Goal: Use online tool/utility: Use online tool/utility

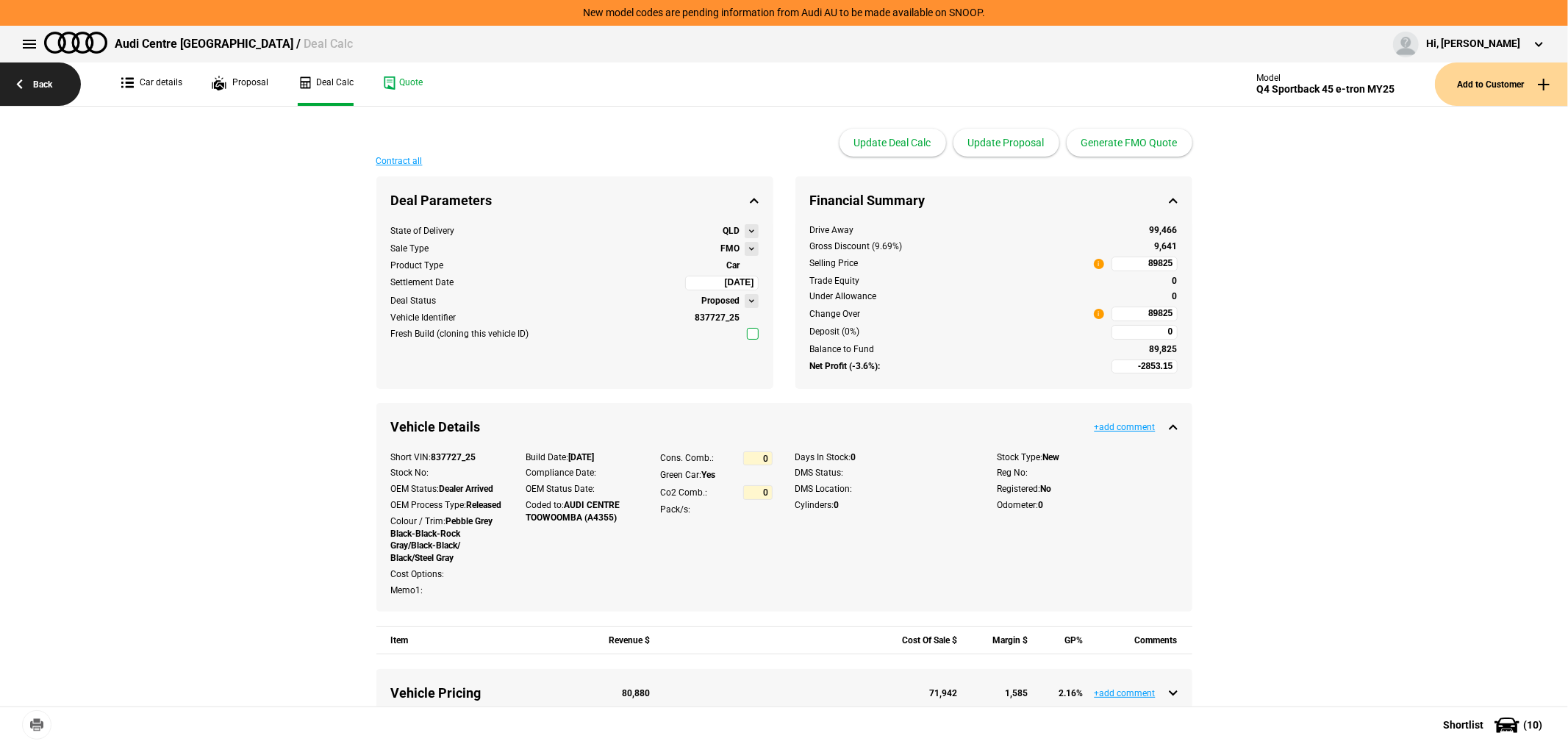
click at [35, 73] on link "Back" at bounding box center [40, 84] width 81 height 43
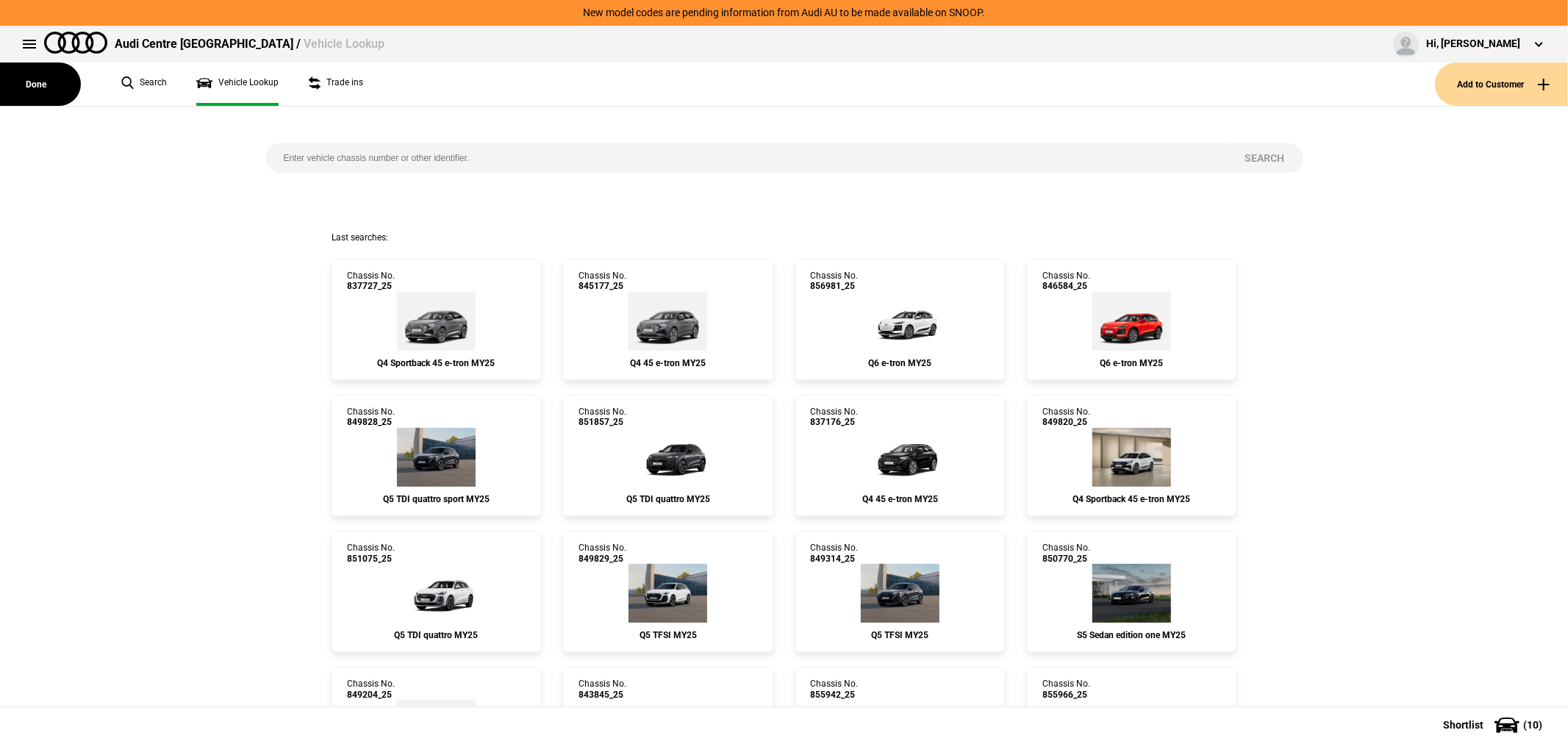
click at [510, 145] on input "search" at bounding box center [745, 158] width 961 height 29
paste input "849871"
type input "849871"
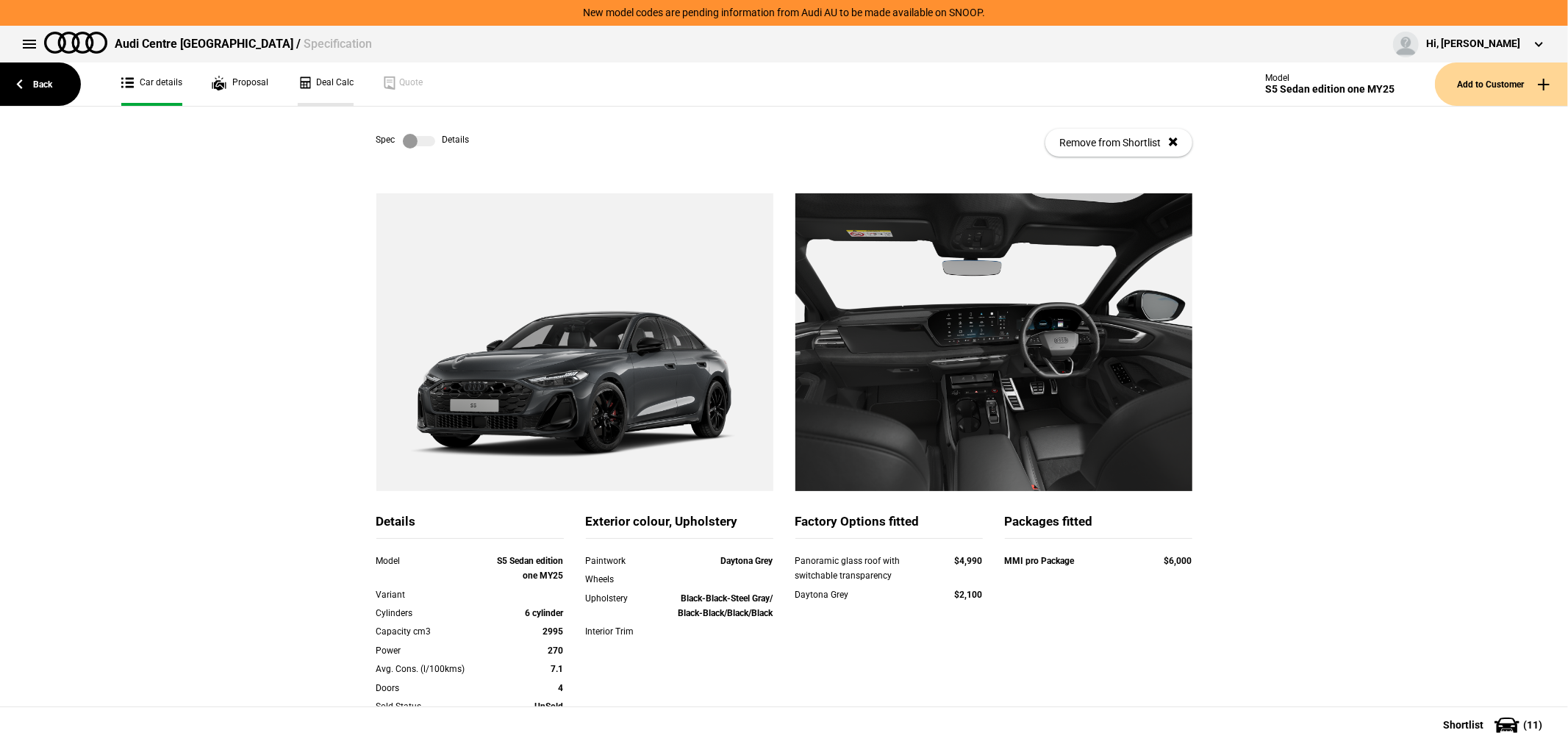
click at [319, 81] on link "Deal Calc" at bounding box center [325, 84] width 56 height 43
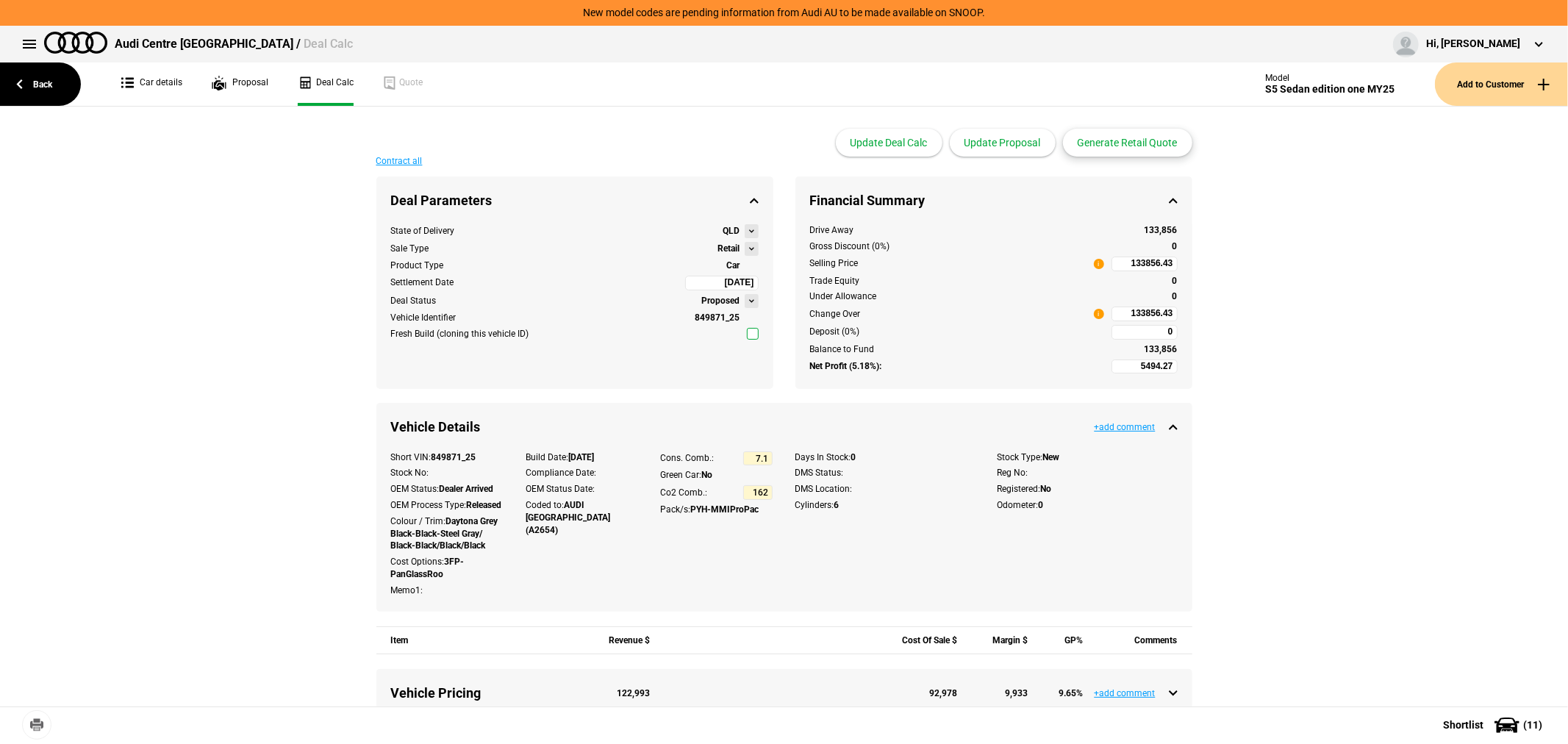
click at [1129, 142] on button "Generate Retail Quote" at bounding box center [1128, 142] width 129 height 28
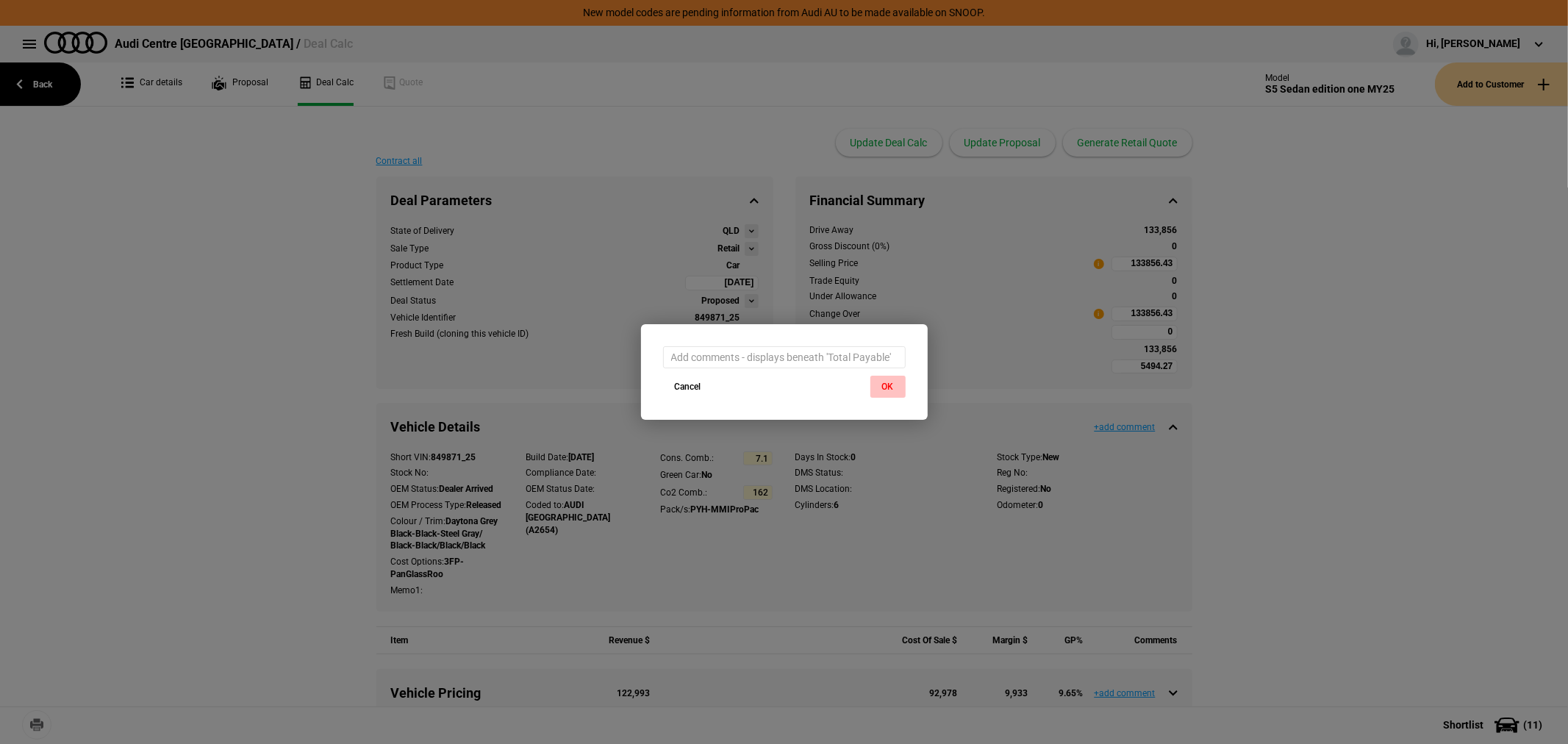
click at [884, 380] on button "OK" at bounding box center [888, 387] width 35 height 22
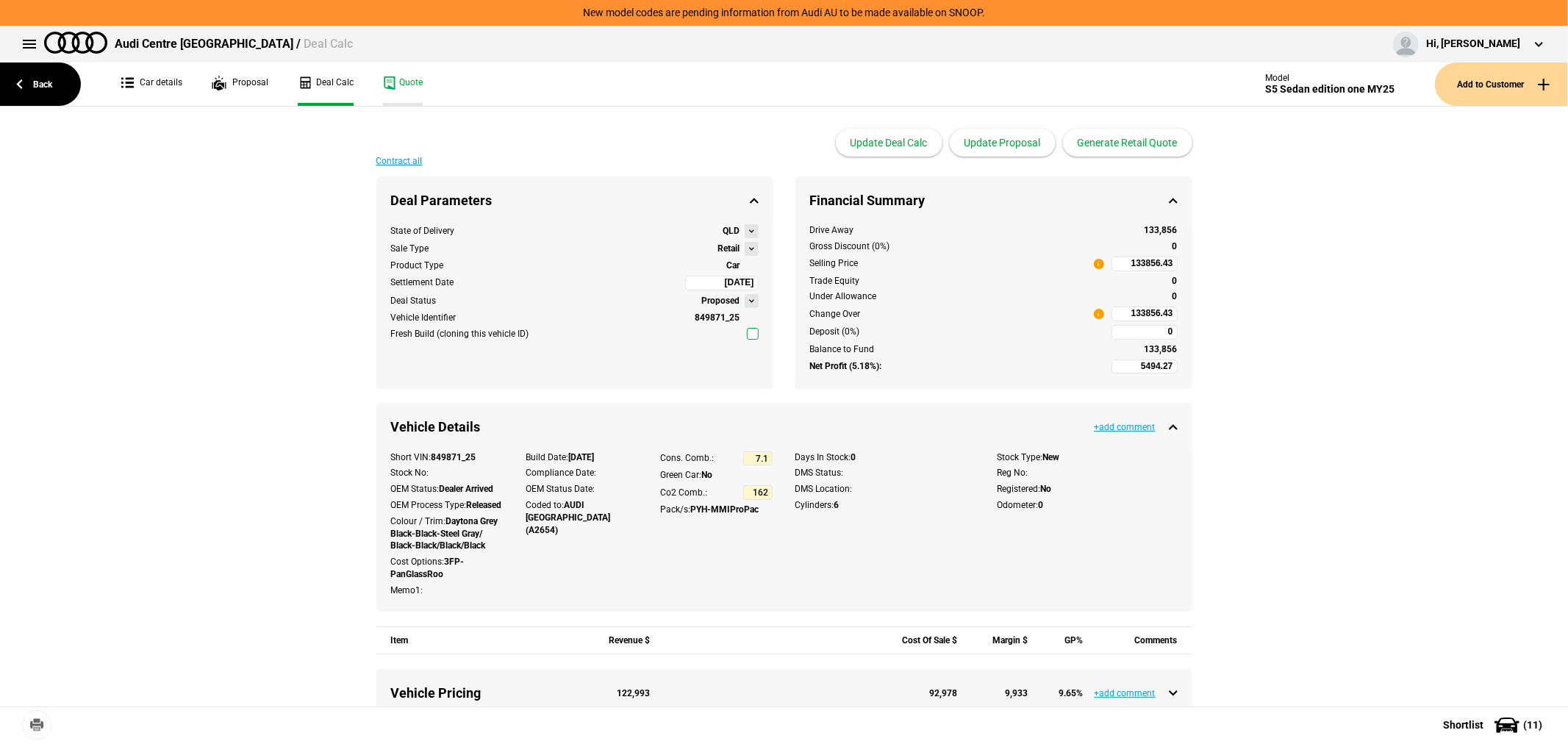
click at [403, 81] on link "Quote" at bounding box center [403, 84] width 39 height 43
click at [61, 78] on link "Back" at bounding box center [40, 84] width 81 height 43
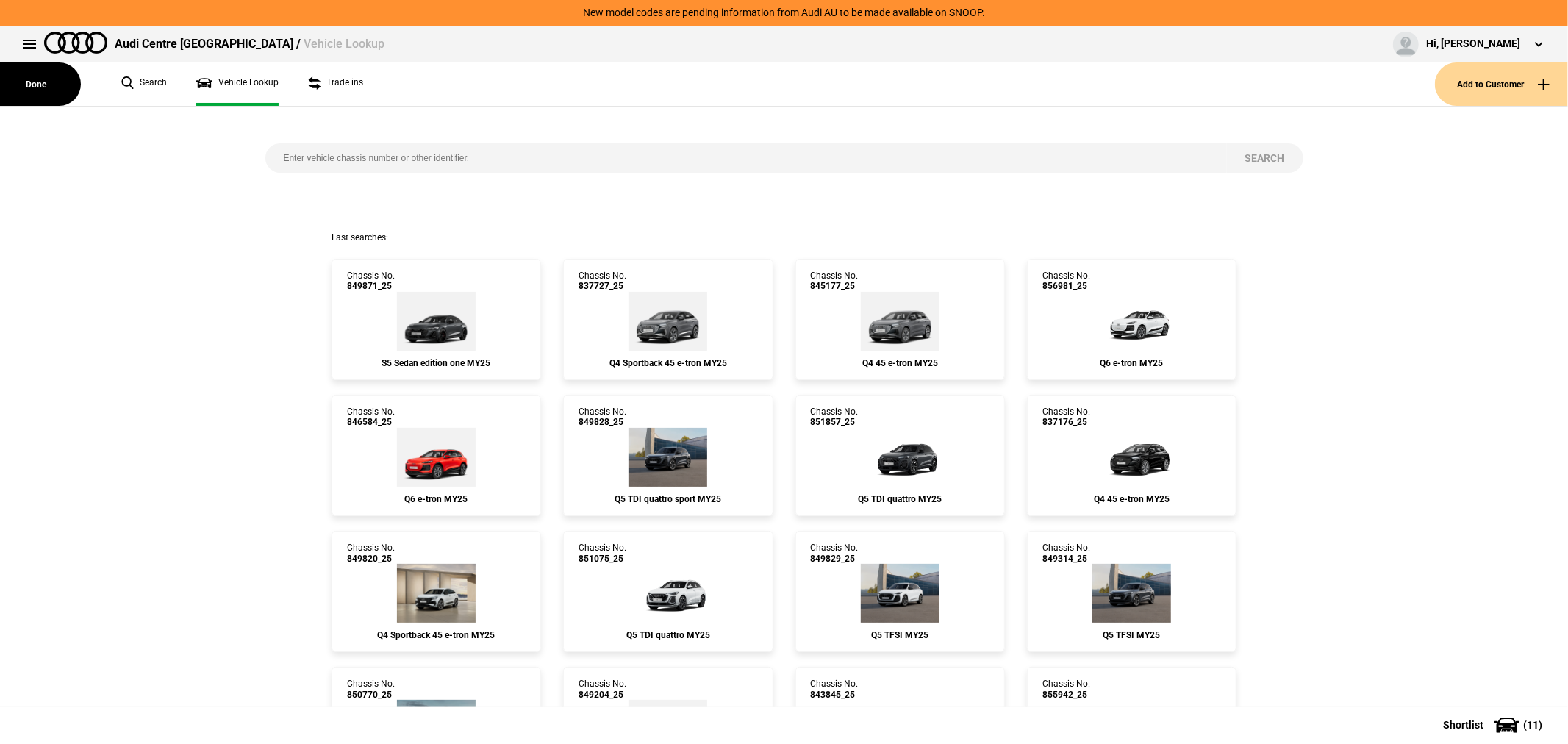
click at [472, 158] on input "search" at bounding box center [745, 158] width 961 height 29
type input "846882"
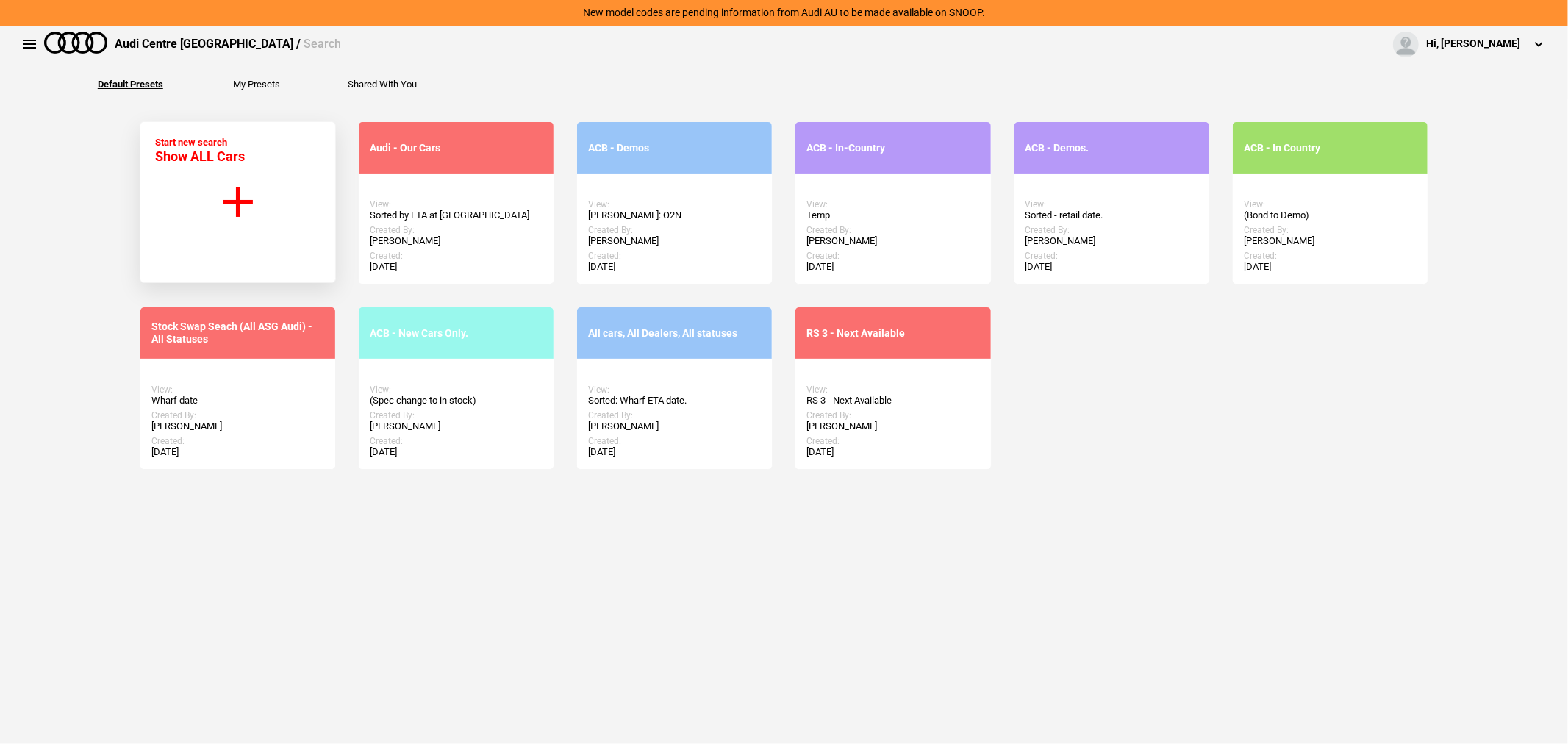
click at [244, 218] on button "Start new search Show ALL Cars" at bounding box center [237, 202] width 196 height 162
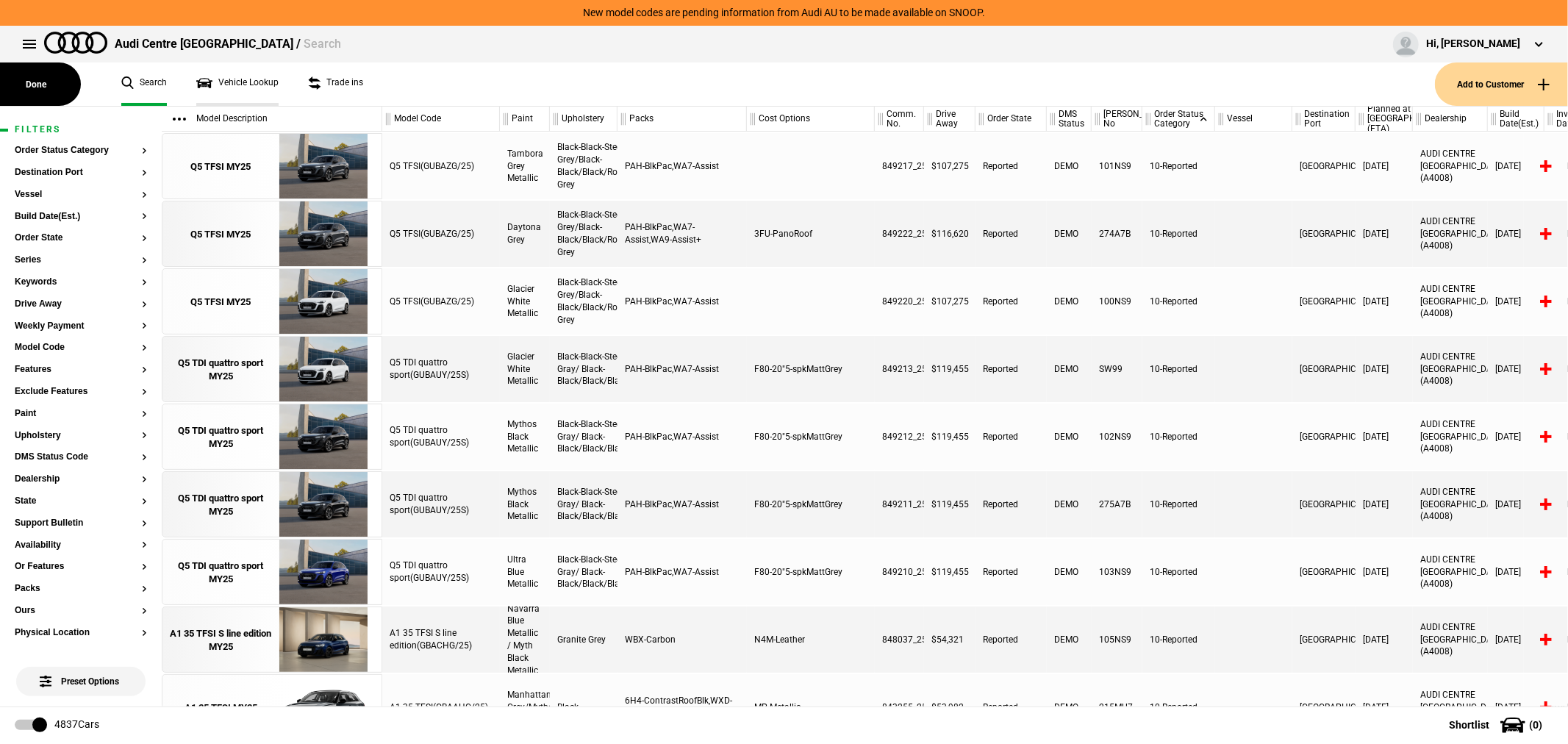
click at [222, 79] on link "Vehicle Lookup" at bounding box center [237, 84] width 82 height 43
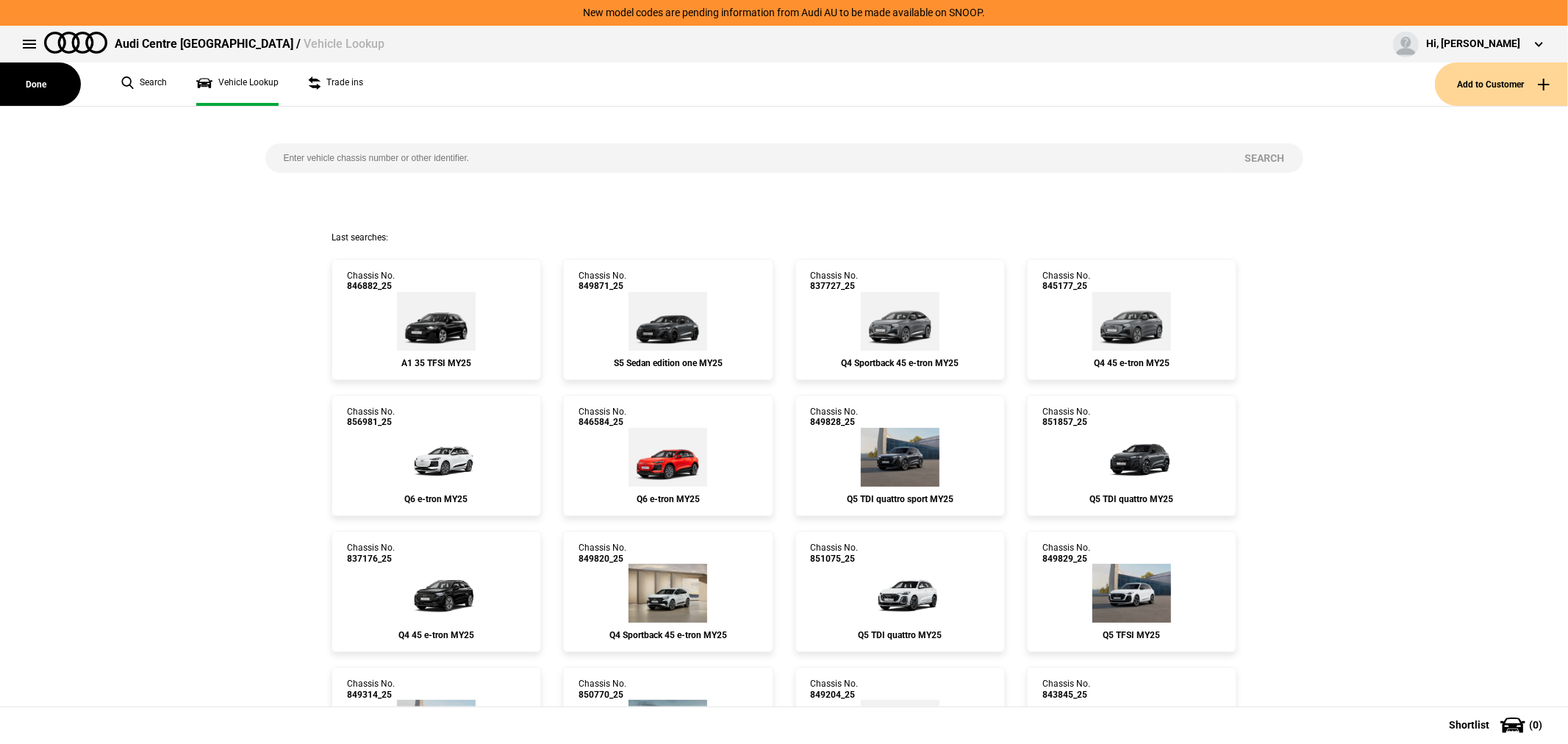
click at [618, 166] on input "search" at bounding box center [745, 158] width 961 height 29
type input "846862"
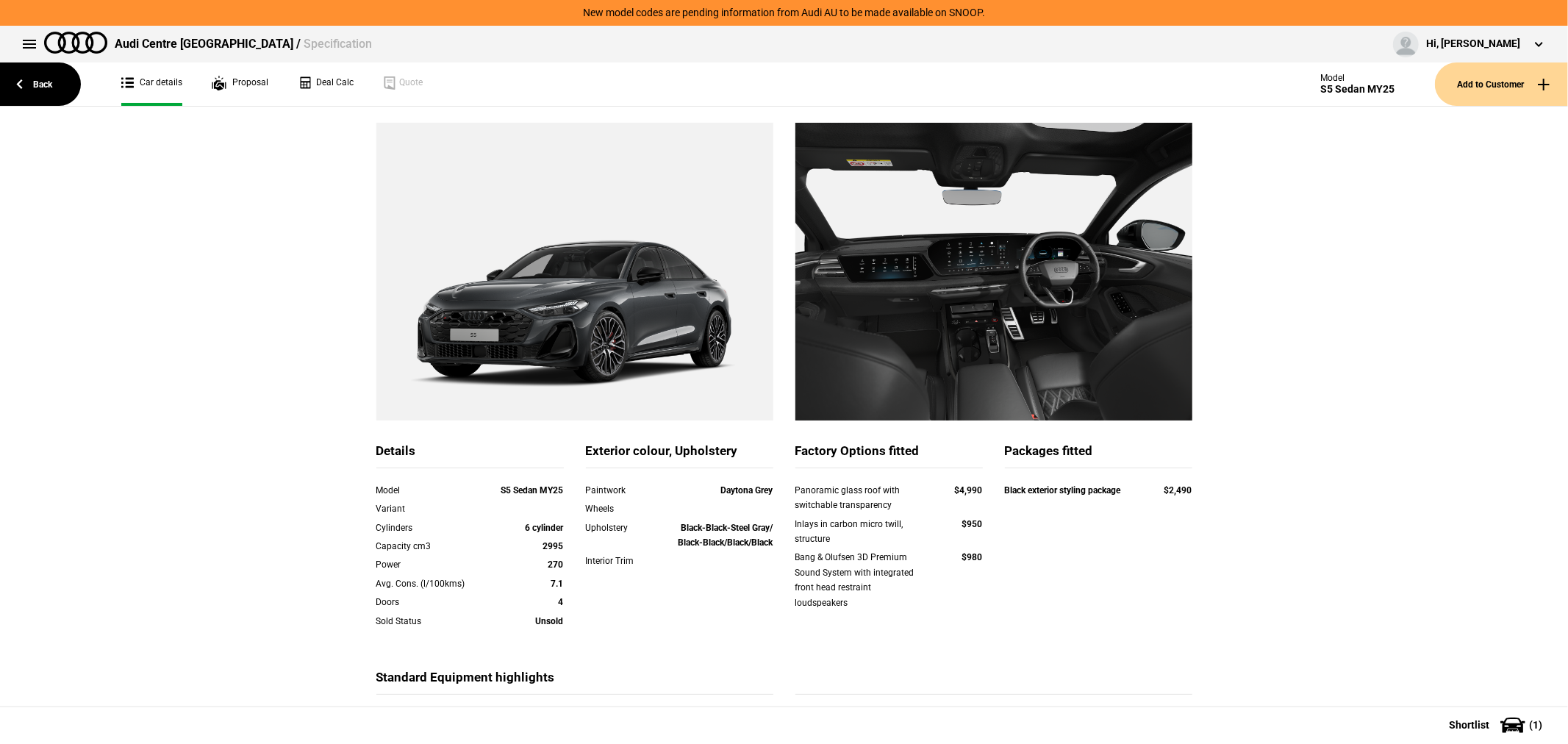
scroll to position [61, 0]
